Goal: Transaction & Acquisition: Book appointment/travel/reservation

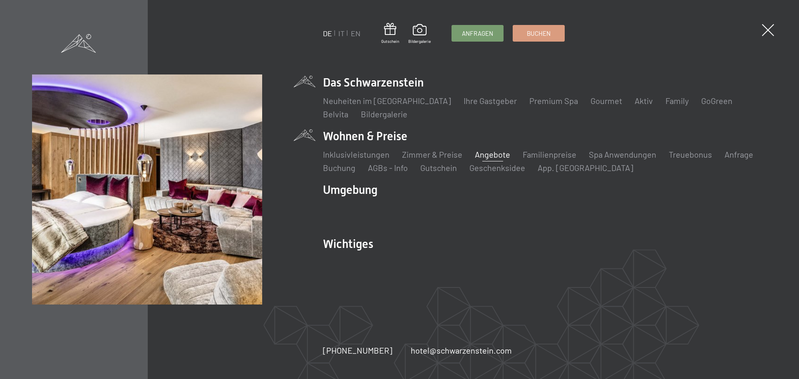
click at [482, 153] on link "Angebote" at bounding box center [492, 154] width 35 height 10
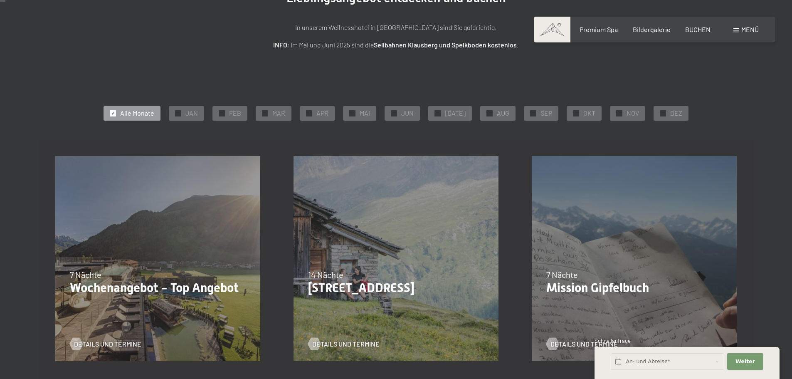
scroll to position [125, 0]
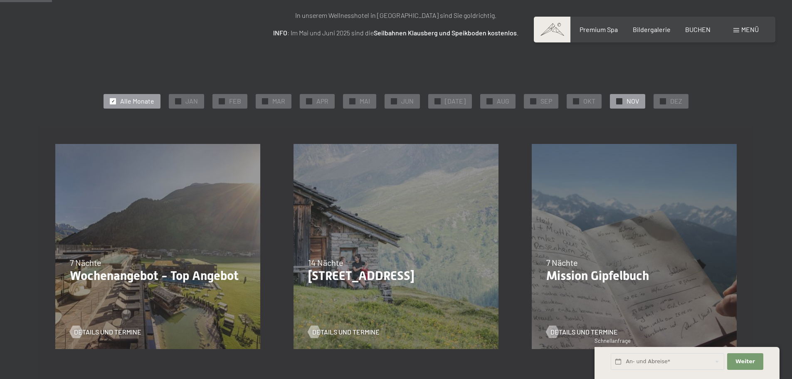
click at [618, 99] on span "✓" at bounding box center [619, 101] width 3 height 6
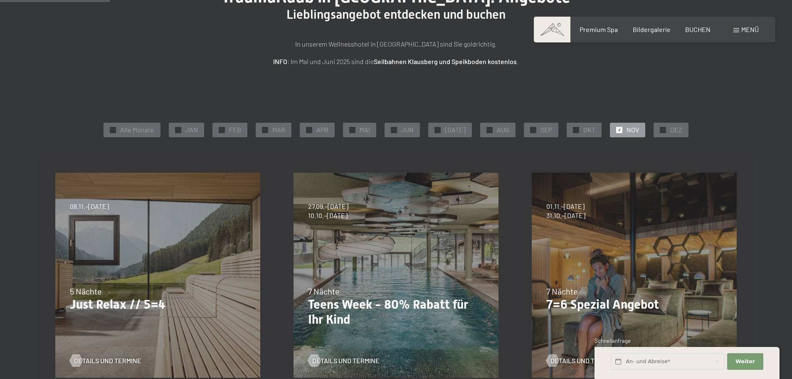
scroll to position [0, 0]
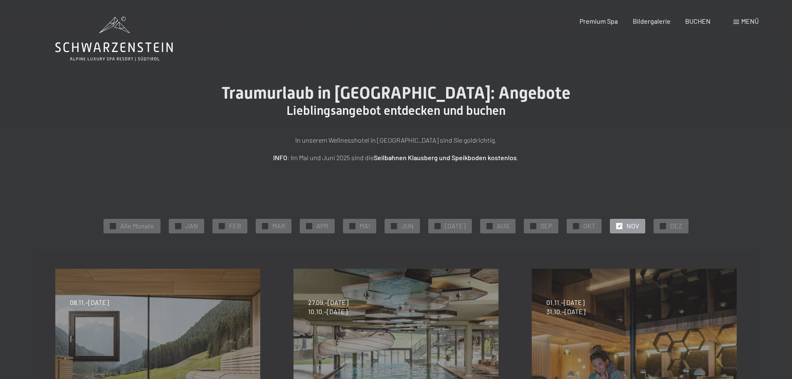
click at [618, 224] on span "✓" at bounding box center [619, 226] width 3 height 6
click at [618, 226] on span "✓" at bounding box center [619, 226] width 3 height 6
click at [441, 228] on div at bounding box center [438, 226] width 6 height 6
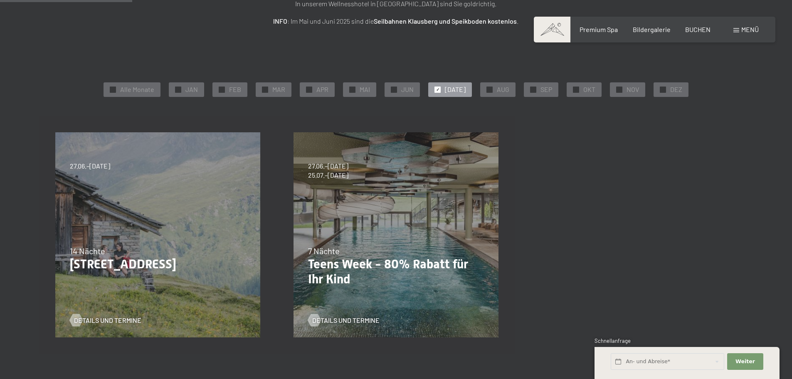
scroll to position [125, 0]
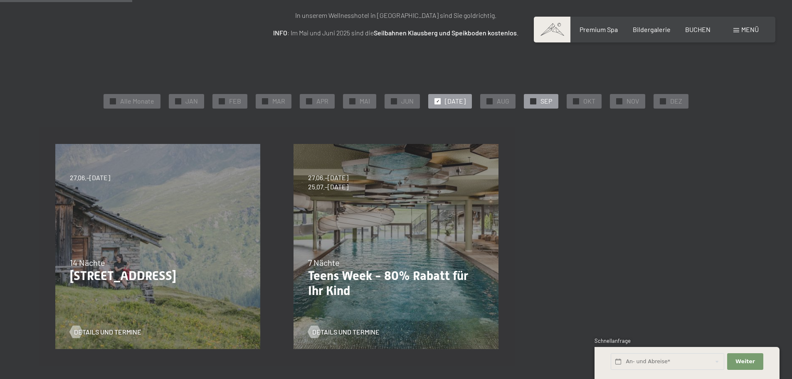
click at [532, 98] on span "✓" at bounding box center [533, 101] width 3 height 6
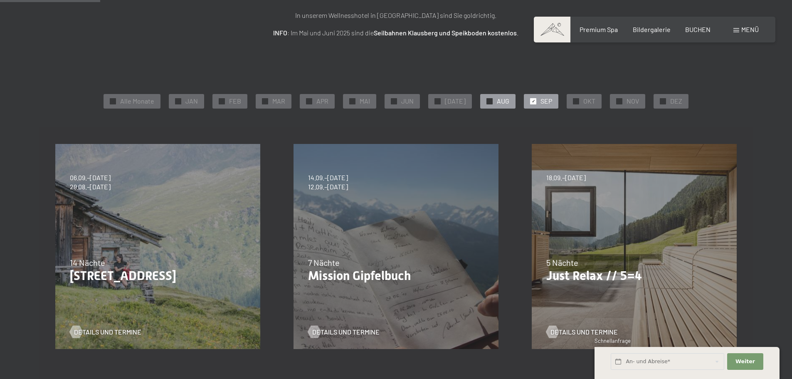
click at [488, 102] on span "✓" at bounding box center [489, 101] width 3 height 6
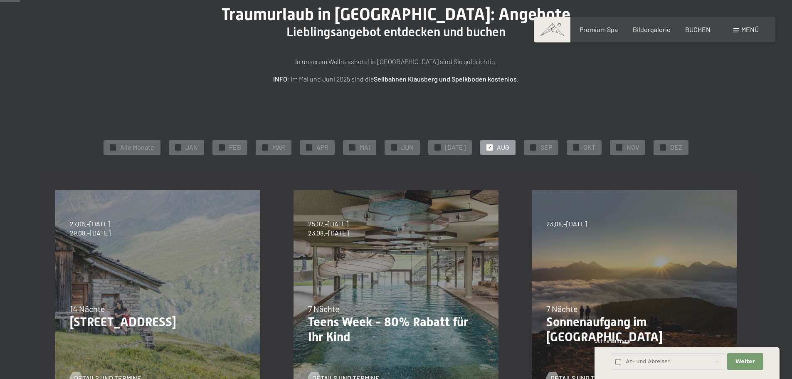
scroll to position [0, 0]
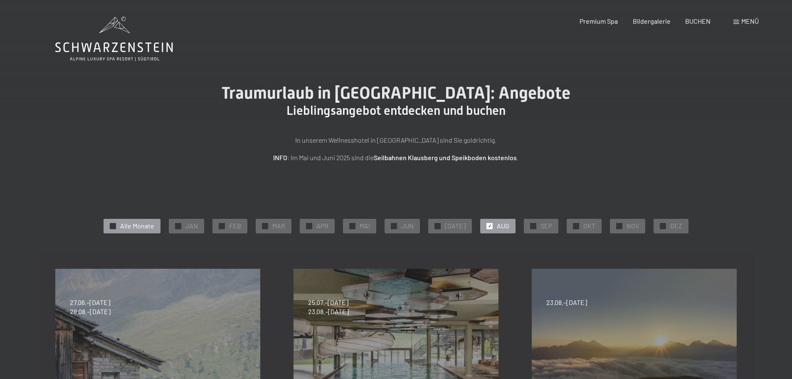
click at [116, 224] on div "✓" at bounding box center [113, 226] width 6 height 6
